Goal: Information Seeking & Learning: Learn about a topic

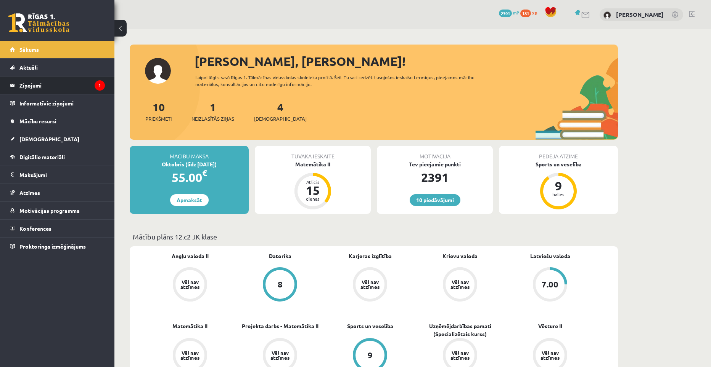
click at [52, 83] on legend "Ziņojumi 1" at bounding box center [61, 86] width 85 height 18
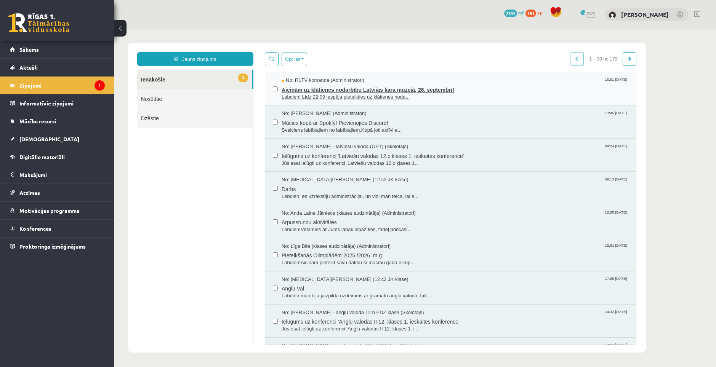
click at [344, 94] on span "Labdien! Līdz 22.09 iespēja pieteikties uz klātienes noda..." at bounding box center [455, 97] width 347 height 7
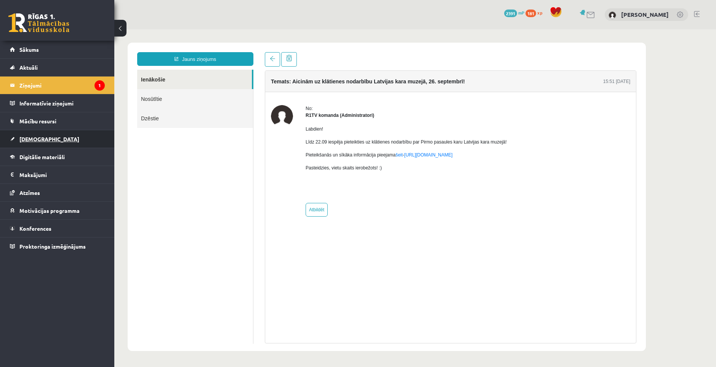
click at [44, 133] on link "[DEMOGRAPHIC_DATA]" at bounding box center [57, 139] width 95 height 18
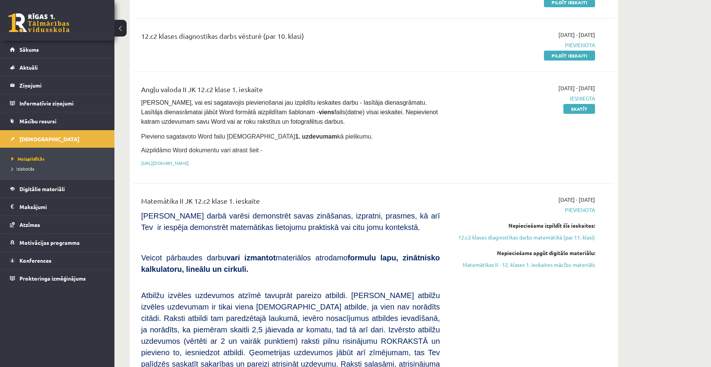
scroll to position [152, 0]
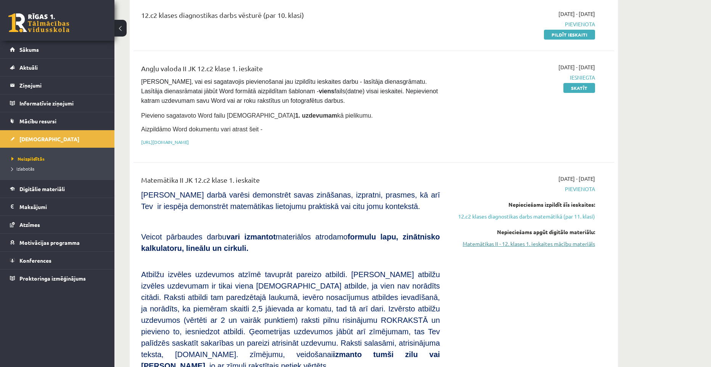
click at [513, 240] on link "Matemātikas II - 12. klases 1. ieskaites mācību materiāls" at bounding box center [523, 244] width 144 height 8
